Goal: Transaction & Acquisition: Purchase product/service

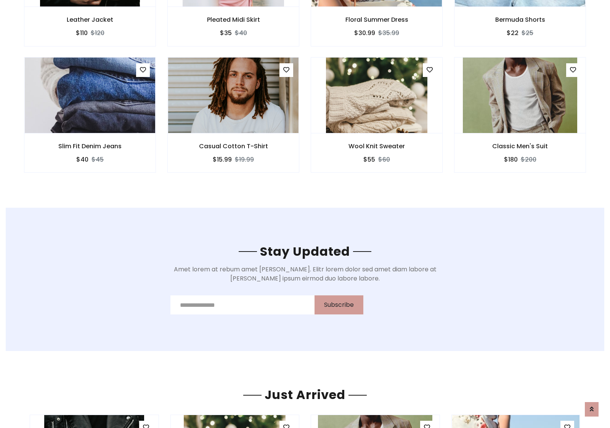
scroll to position [1149, 0]
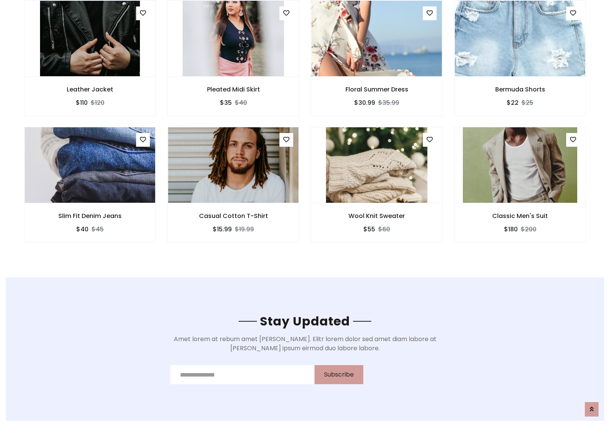
click at [305, 129] on div "Wool Knit Sweater $55 $60" at bounding box center [376, 190] width 143 height 126
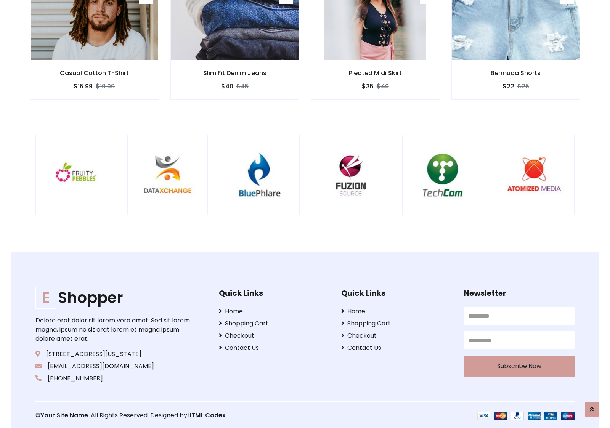
scroll to position [1452, 0]
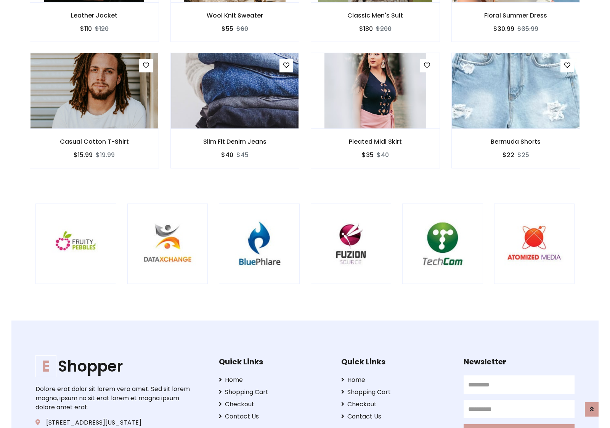
click at [305, 214] on div at bounding box center [402, 244] width 1835 height 81
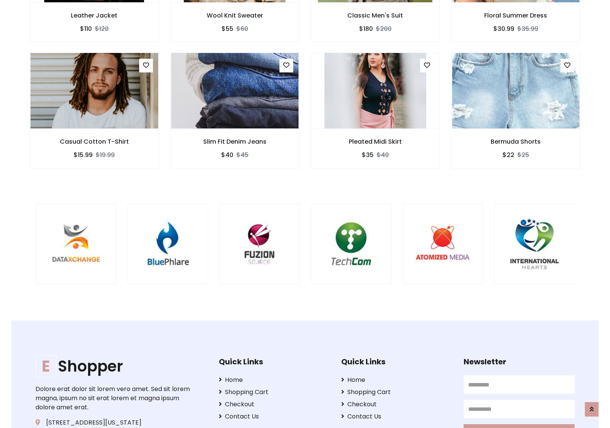
click at [305, 214] on div at bounding box center [310, 244] width 1835 height 81
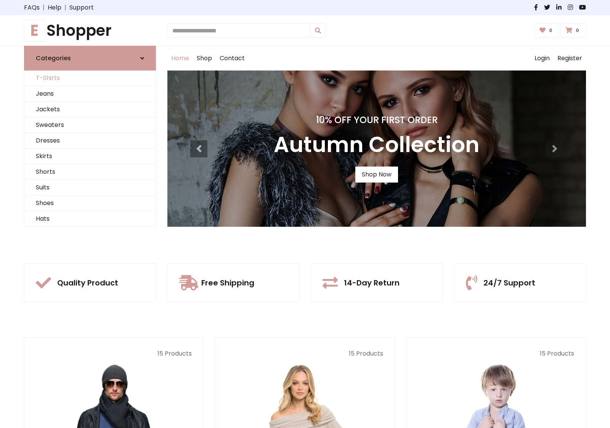
click at [90, 78] on link "T-Shirts" at bounding box center [89, 79] width 131 height 16
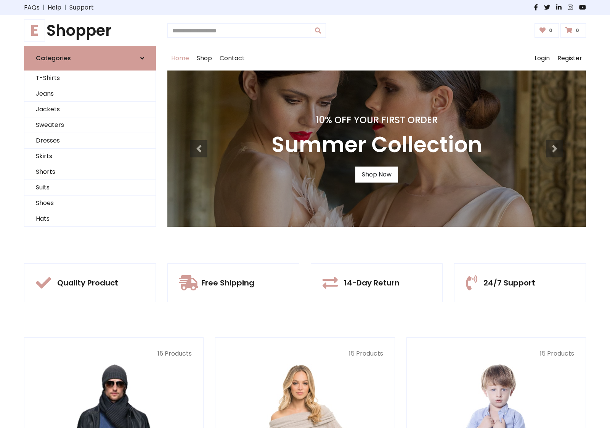
click at [90, 31] on h1 "E Shopper" at bounding box center [90, 30] width 132 height 18
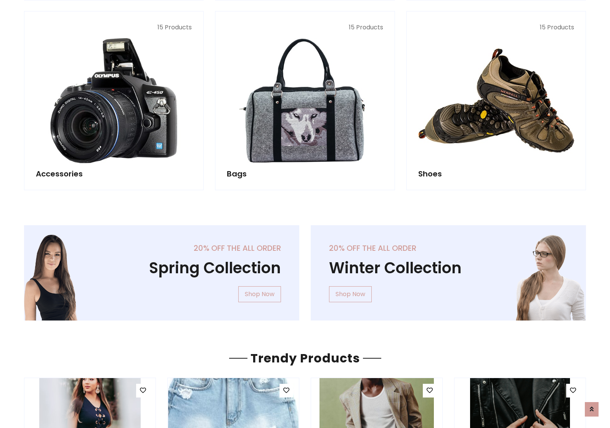
scroll to position [741, 0]
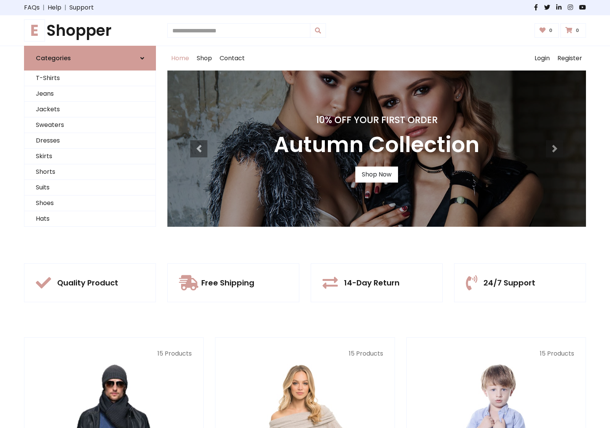
scroll to position [250, 0]
